Goal: Task Accomplishment & Management: Use online tool/utility

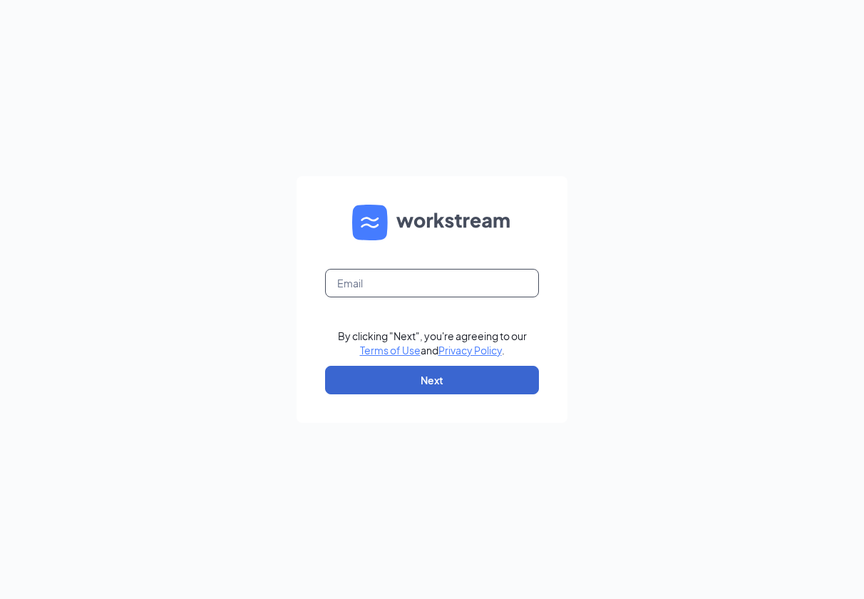
type input "[EMAIL_ADDRESS][DOMAIN_NAME]"
click at [426, 383] on button "Next" at bounding box center [432, 380] width 214 height 29
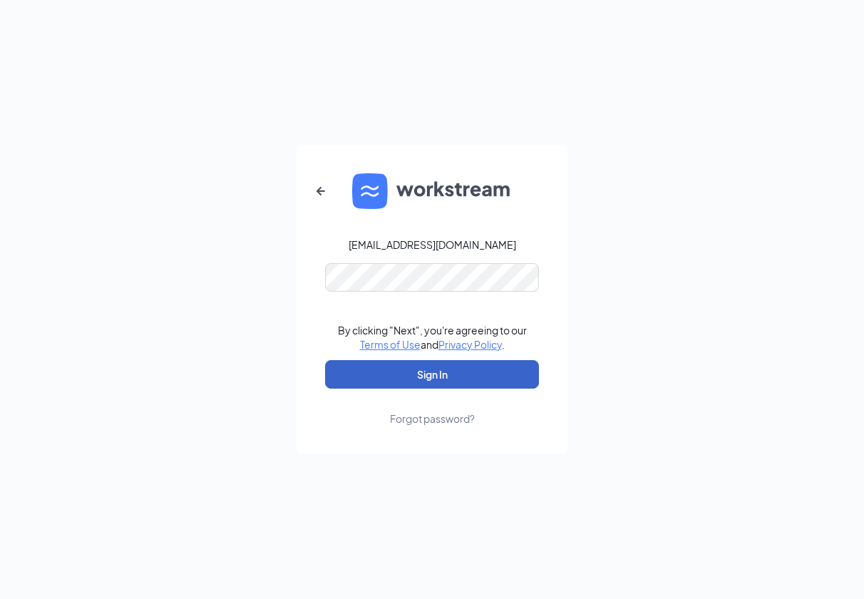
click at [434, 367] on button "Sign In" at bounding box center [432, 374] width 214 height 29
click at [437, 365] on button "Sign In" at bounding box center [432, 374] width 214 height 29
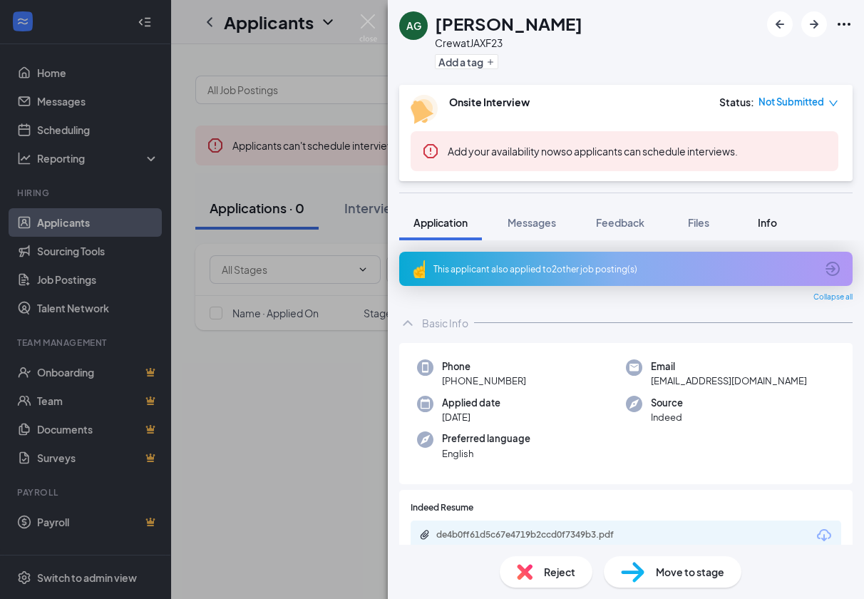
click at [765, 223] on span "Info" at bounding box center [767, 222] width 19 height 13
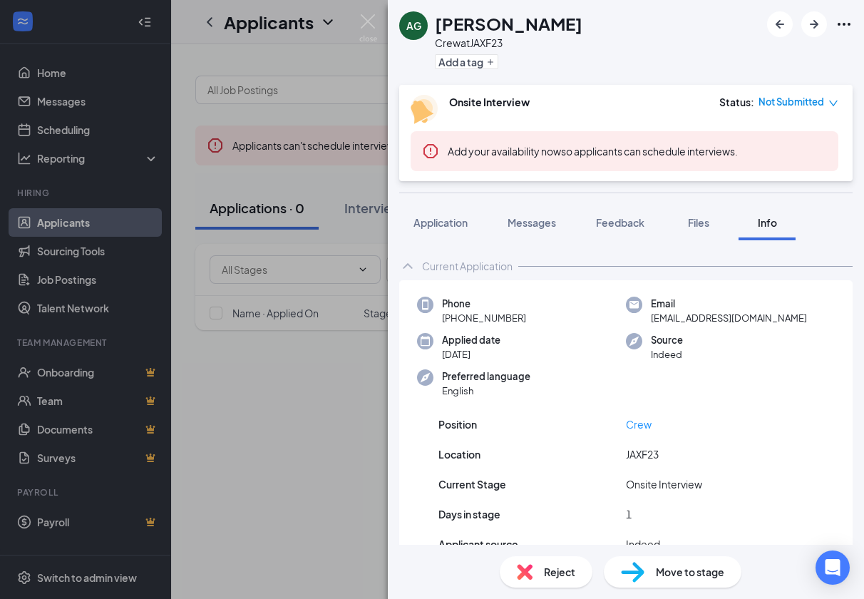
click at [641, 184] on div "AG Autumn Groves Crew at JAXF23 Add a tag Onsite Interview Status : Not Submitt…" at bounding box center [626, 299] width 476 height 599
click at [600, 81] on div "AG Autumn Groves Crew at JAXF23 Add a tag" at bounding box center [626, 42] width 476 height 85
click at [439, 229] on div "Application" at bounding box center [441, 222] width 54 height 14
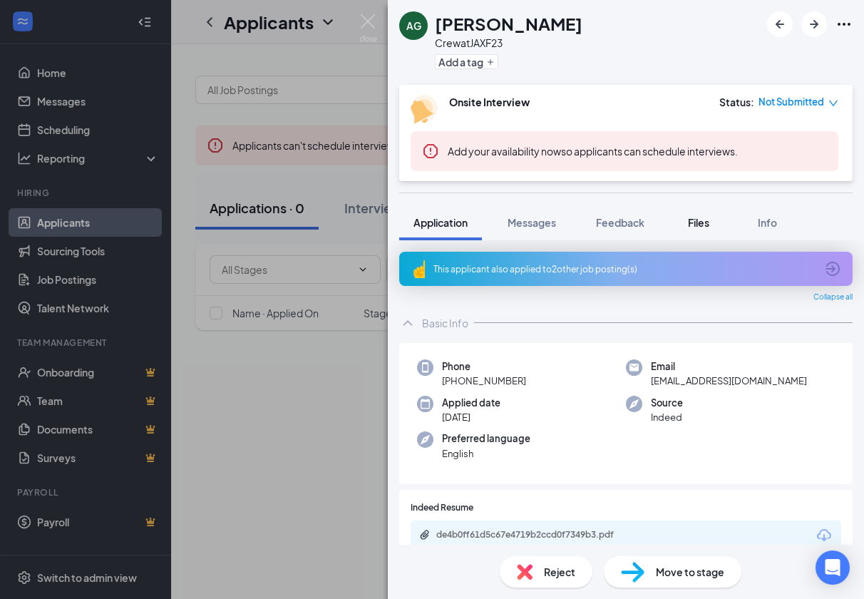
click at [691, 218] on span "Files" at bounding box center [698, 222] width 21 height 13
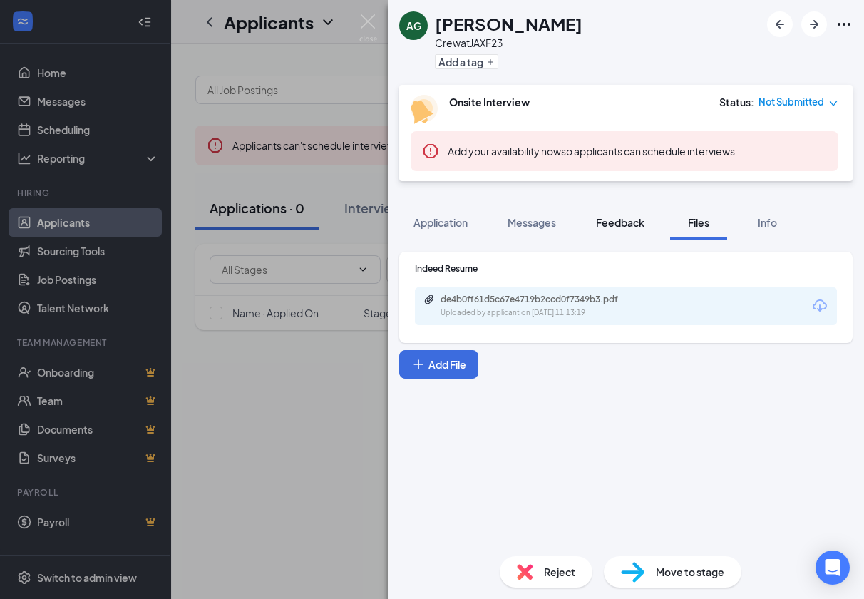
click at [628, 224] on span "Feedback" at bounding box center [620, 222] width 48 height 13
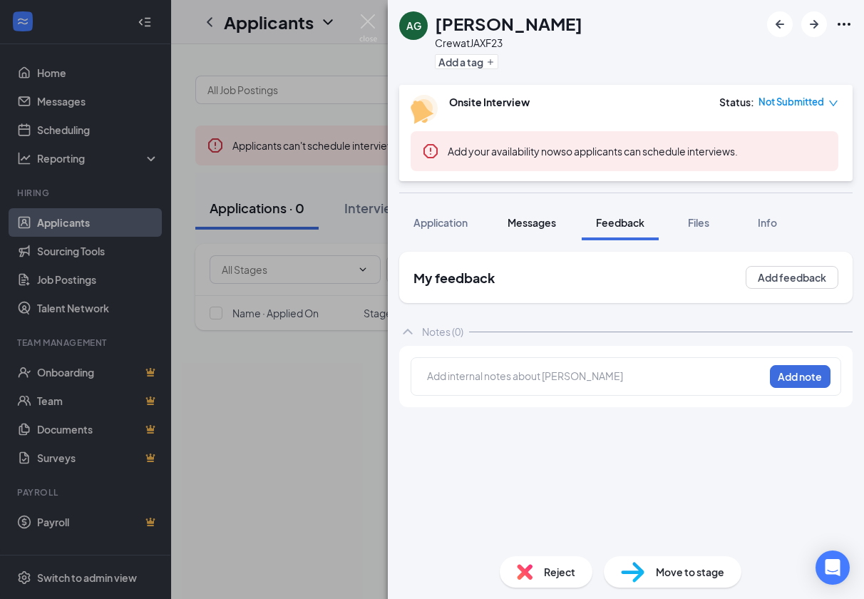
click at [532, 227] on span "Messages" at bounding box center [532, 222] width 48 height 13
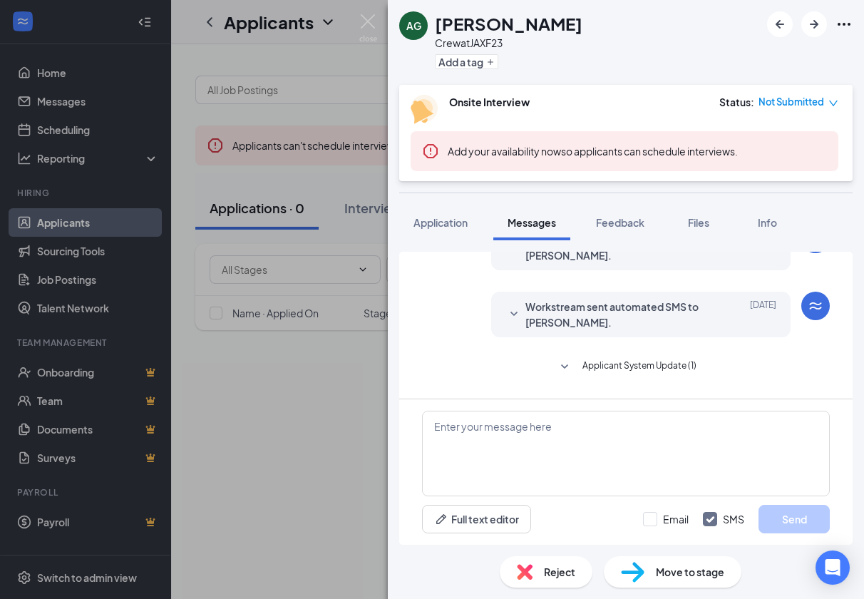
scroll to position [214, 0]
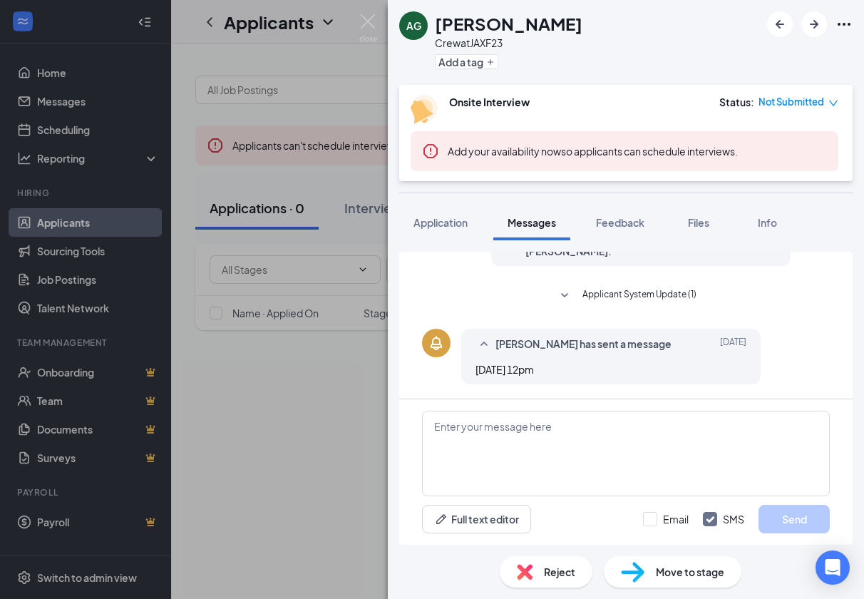
click at [436, 342] on icon "Bell" at bounding box center [436, 342] width 17 height 17
click at [484, 344] on icon "SmallChevronUp" at bounding box center [484, 344] width 17 height 17
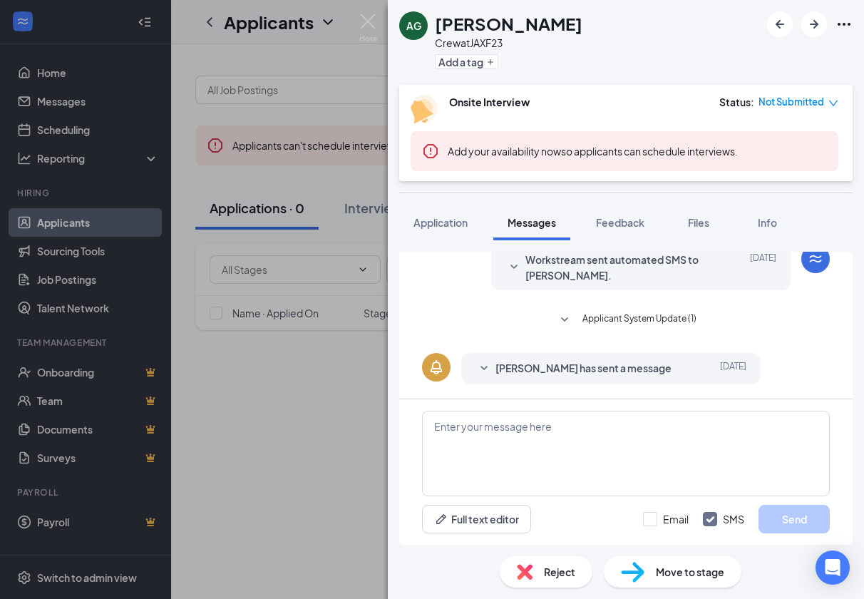
click at [483, 368] on icon "SmallChevronDown" at bounding box center [484, 368] width 7 height 4
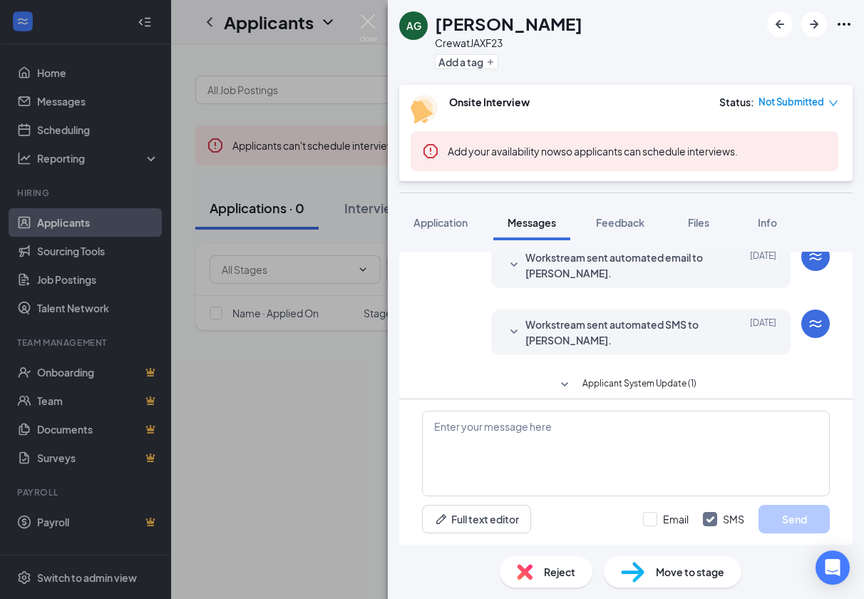
scroll to position [0, 0]
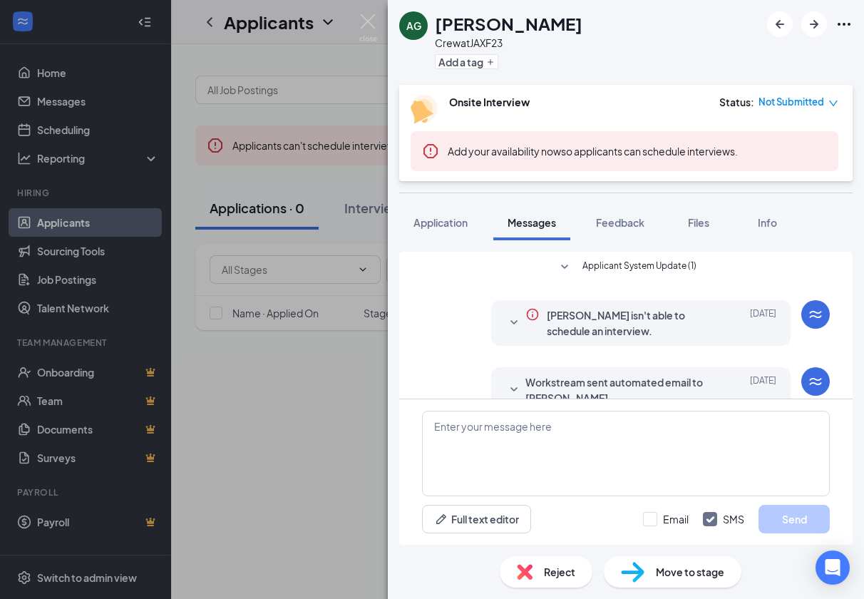
click at [807, 384] on icon "WorkstreamLogo" at bounding box center [815, 381] width 17 height 17
click at [434, 224] on span "Application" at bounding box center [441, 222] width 54 height 13
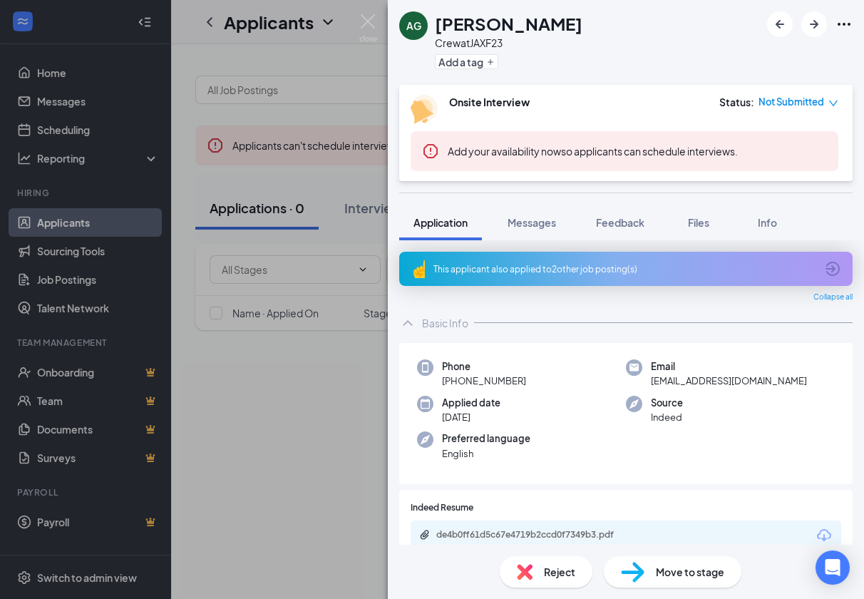
click at [824, 267] on icon "ArrowCircle" at bounding box center [832, 268] width 17 height 17
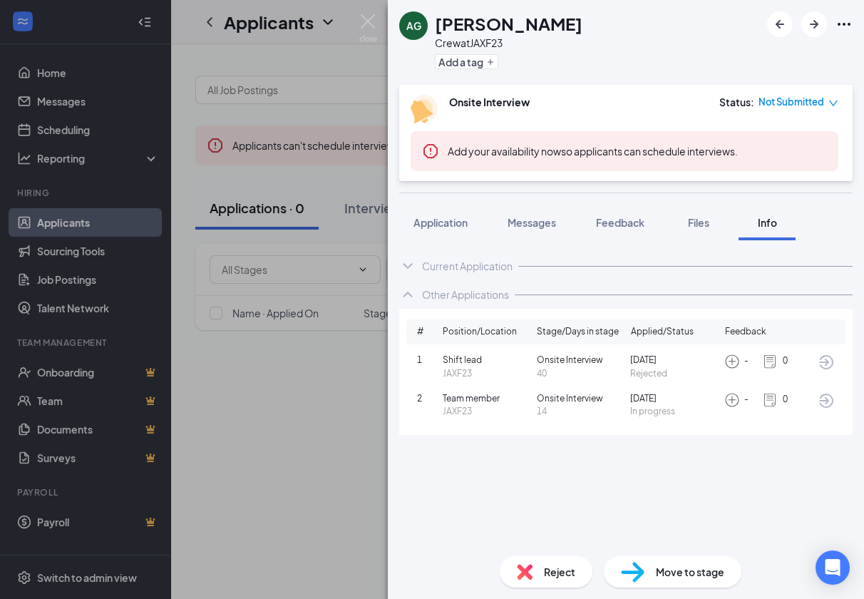
click at [731, 369] on img at bounding box center [733, 362] width 16 height 16
click at [770, 369] on img at bounding box center [770, 362] width 16 height 16
click at [831, 371] on icon "ArrowCircle" at bounding box center [826, 362] width 17 height 17
click at [829, 409] on icon "ArrowCircle" at bounding box center [826, 400] width 17 height 17
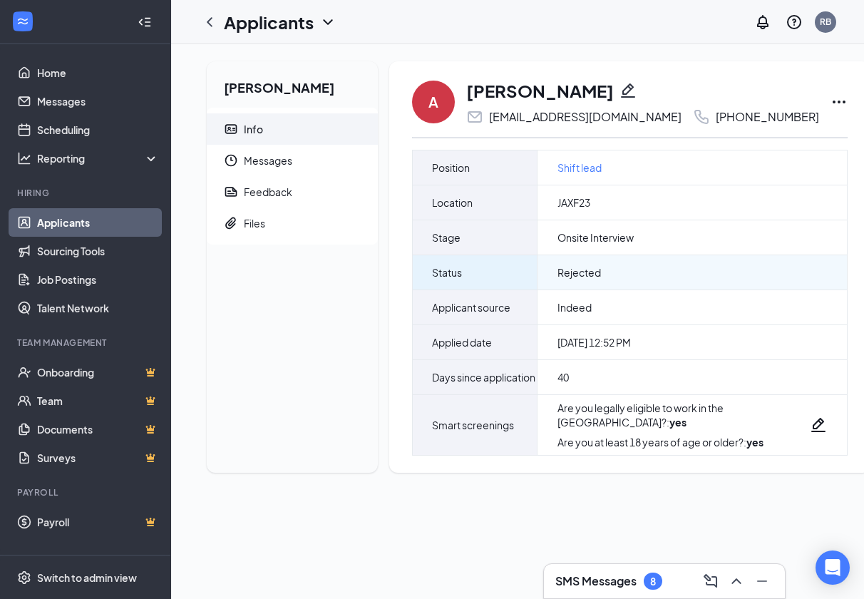
click at [683, 278] on div "Rejected" at bounding box center [693, 272] width 310 height 34
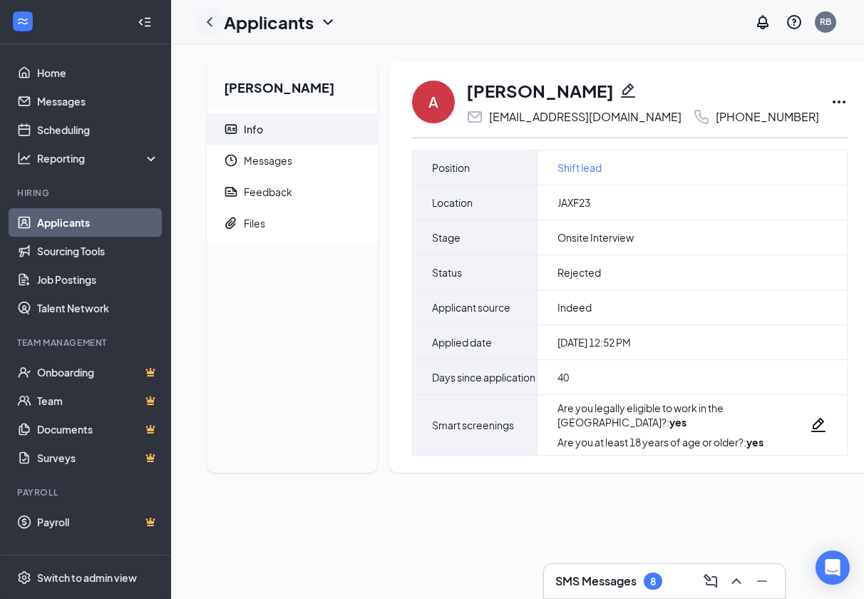
click at [212, 21] on icon "ChevronLeft" at bounding box center [209, 22] width 17 height 17
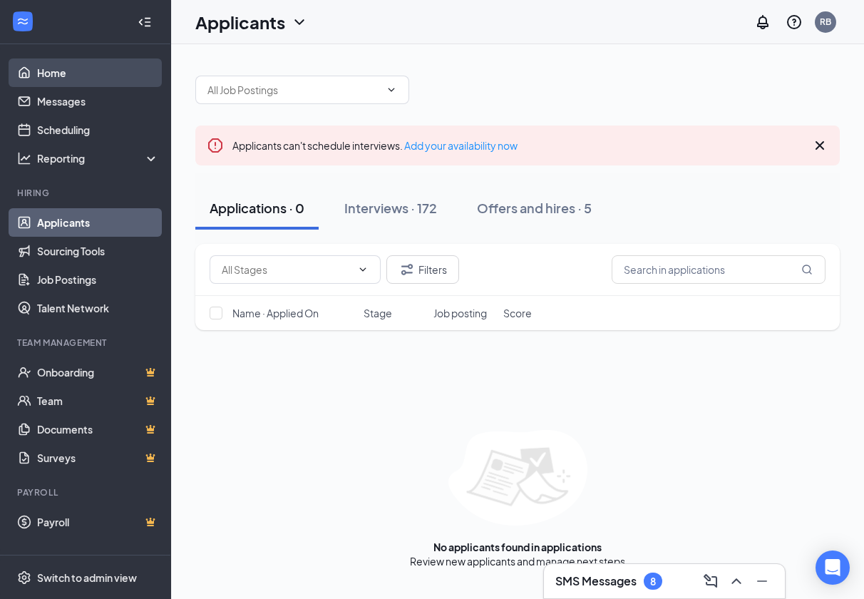
click at [51, 76] on link "Home" at bounding box center [98, 72] width 122 height 29
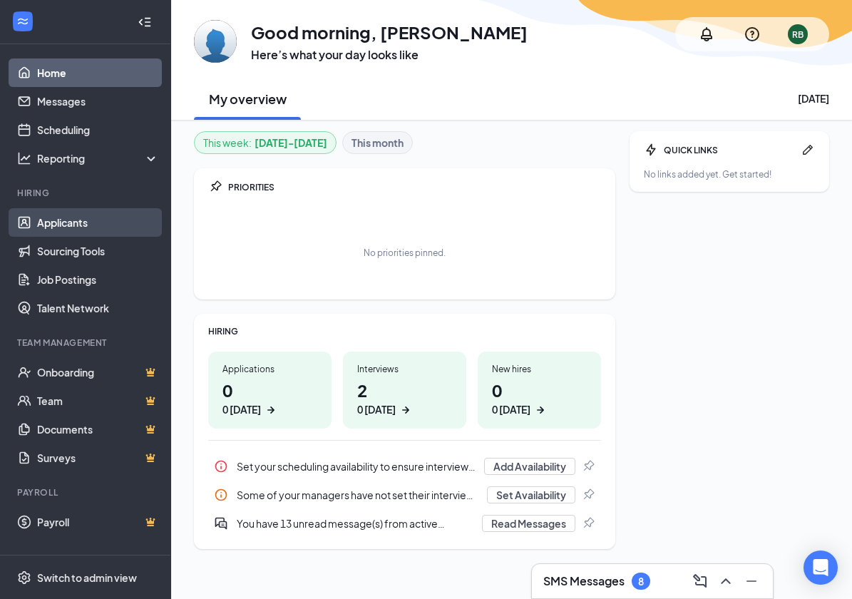
click at [73, 224] on link "Applicants" at bounding box center [98, 222] width 122 height 29
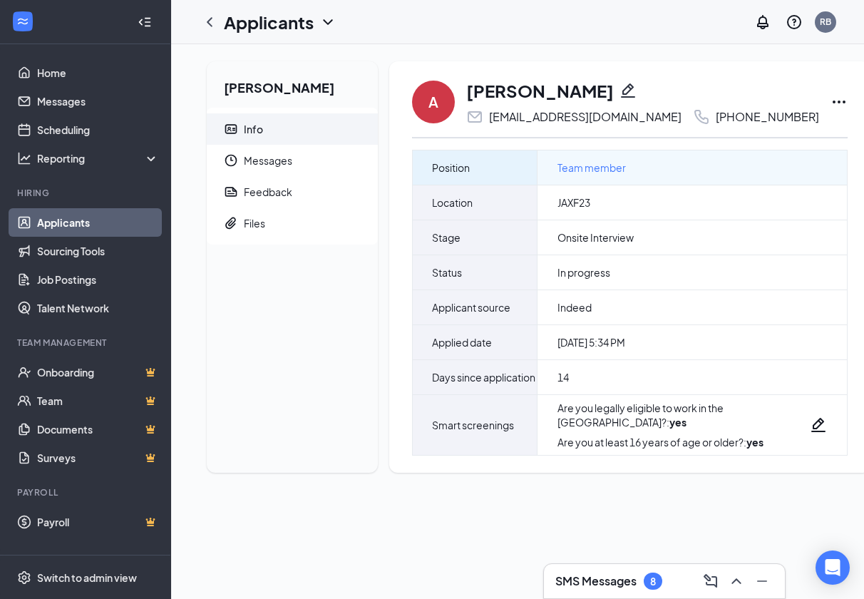
click at [597, 170] on span "Team member" at bounding box center [592, 168] width 68 height 16
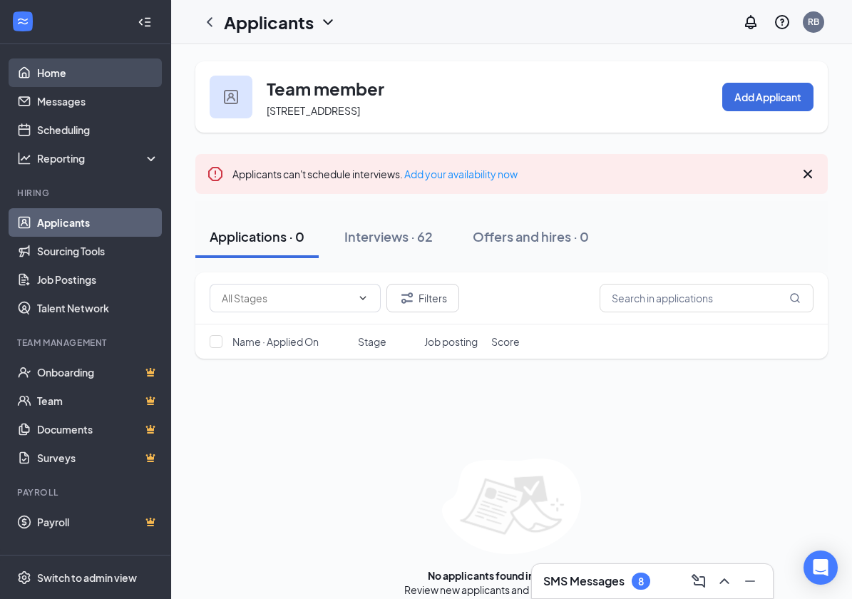
click at [66, 77] on link "Home" at bounding box center [98, 72] width 122 height 29
